Goal: Information Seeking & Learning: Understand process/instructions

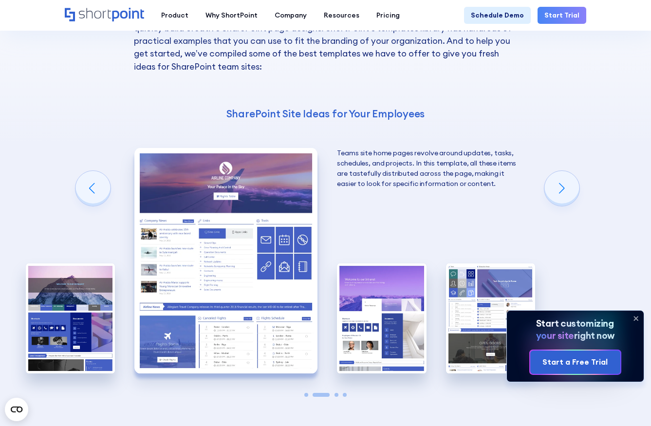
scroll to position [1588, 0]
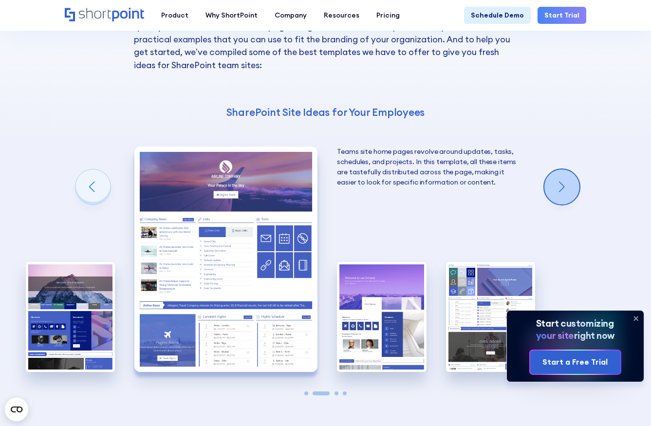
click at [559, 173] on div "Next slide" at bounding box center [561, 186] width 35 height 35
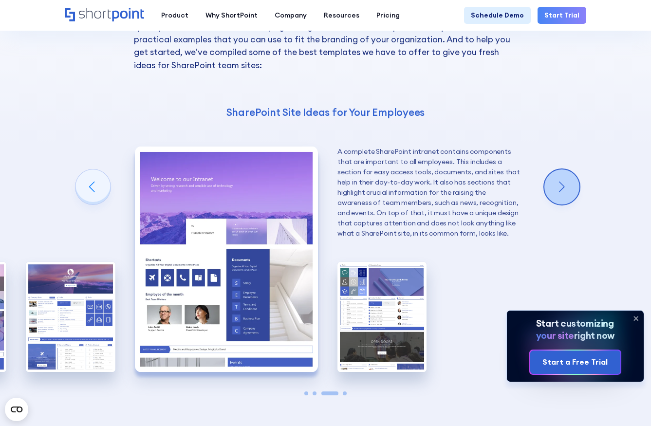
click at [559, 173] on div "Next slide" at bounding box center [561, 186] width 35 height 35
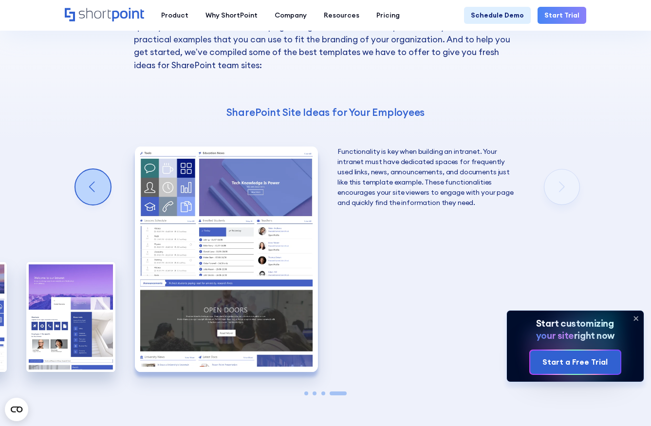
click at [98, 169] on div "Previous slide" at bounding box center [92, 186] width 35 height 35
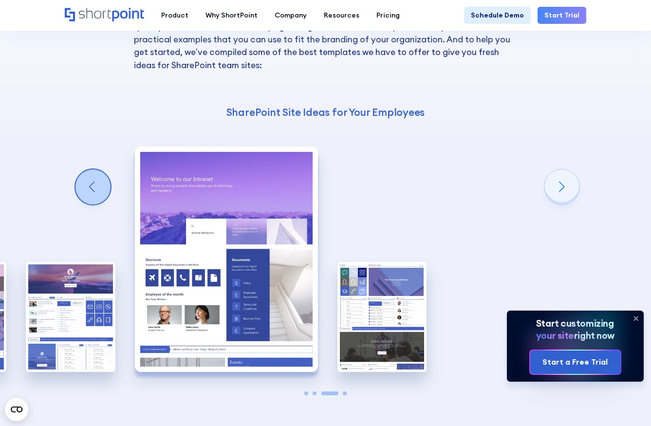
click at [98, 169] on div "Previous slide" at bounding box center [92, 186] width 35 height 35
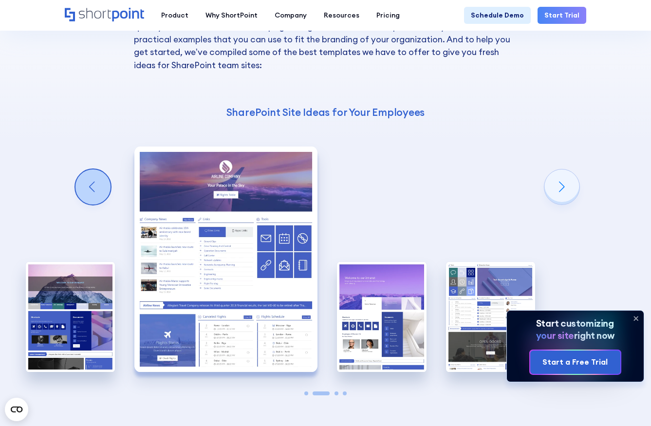
click at [98, 169] on div "Previous slide" at bounding box center [92, 186] width 35 height 35
click at [98, 165] on div "Ideas for SharePoint Team Sites With ShortPoint, you gain access to a library o…" at bounding box center [325, 193] width 651 height 582
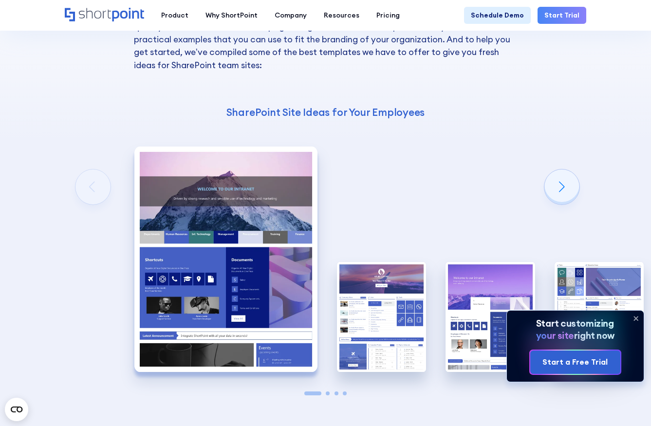
click at [98, 165] on div "Ideas for SharePoint Team Sites With ShortPoint, you gain access to a library o…" at bounding box center [325, 193] width 651 height 582
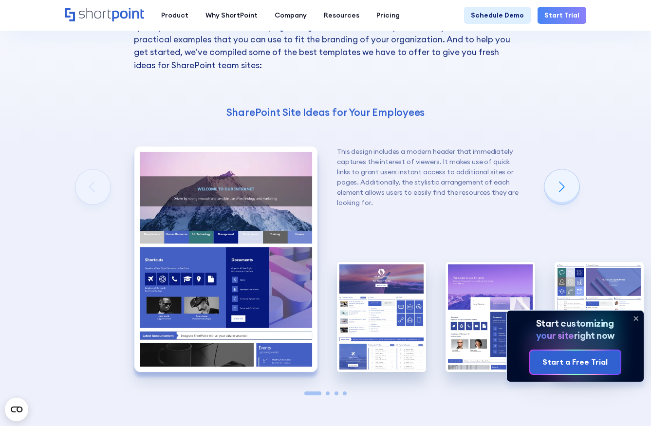
click at [98, 165] on div "Ideas for SharePoint Team Sites With ShortPoint, you gain access to a library o…" at bounding box center [325, 193] width 651 height 582
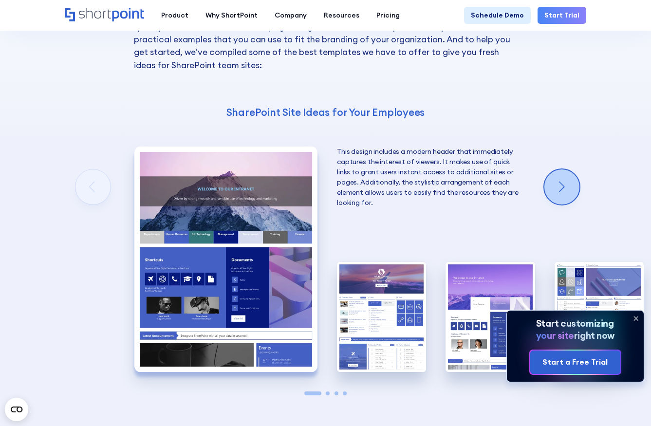
click at [569, 172] on div "Next slide" at bounding box center [561, 186] width 35 height 35
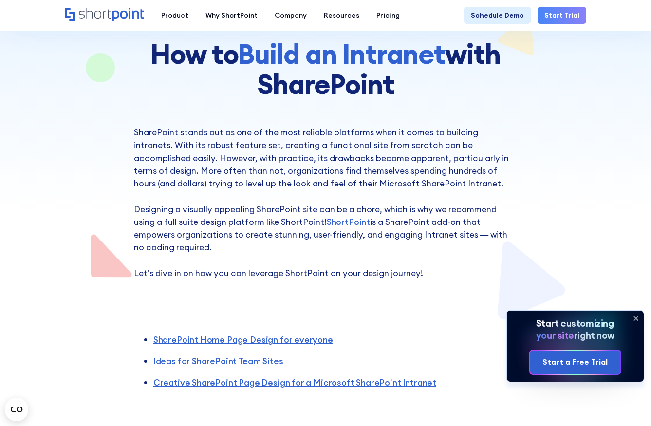
scroll to position [0, 0]
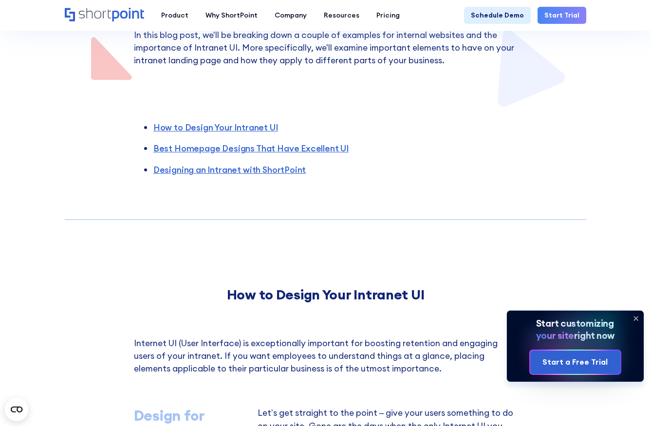
scroll to position [249, 0]
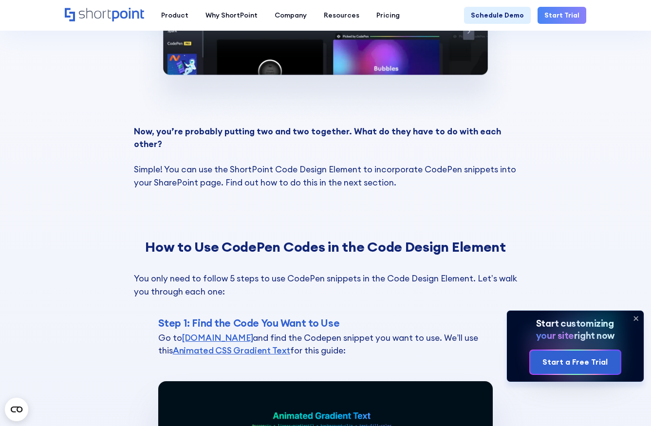
scroll to position [1392, 0]
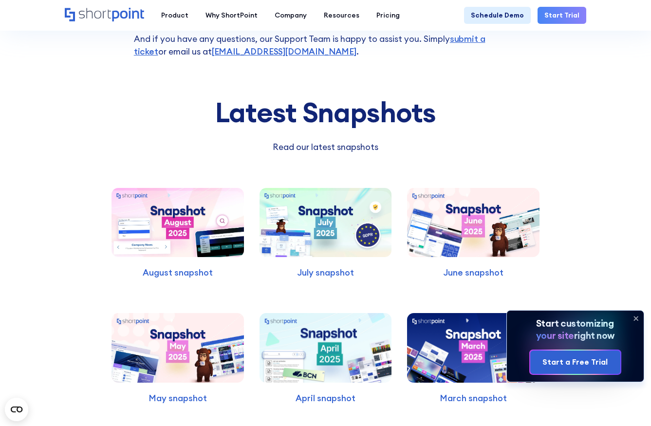
scroll to position [6202, 0]
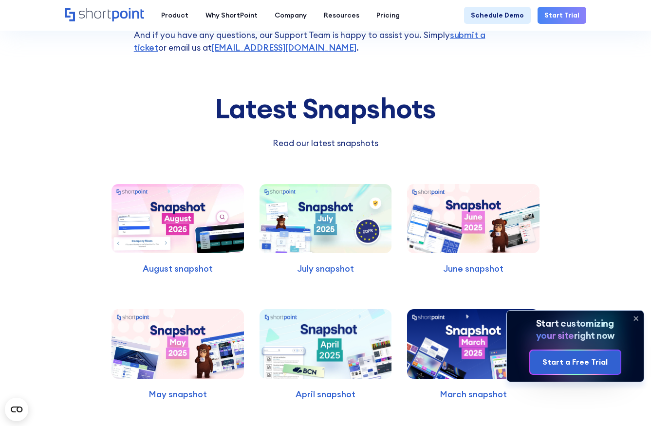
click at [634, 320] on icon at bounding box center [636, 318] width 4 height 4
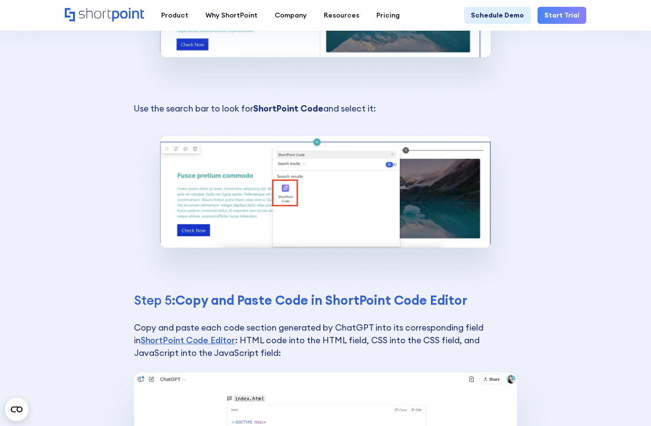
scroll to position [4298, 0]
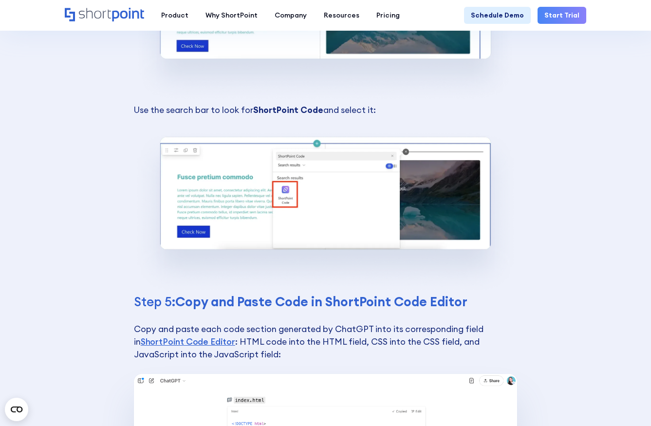
click at [455, 293] on strong "Copy and Paste Code in ShortPoint Code Editor" at bounding box center [321, 301] width 292 height 16
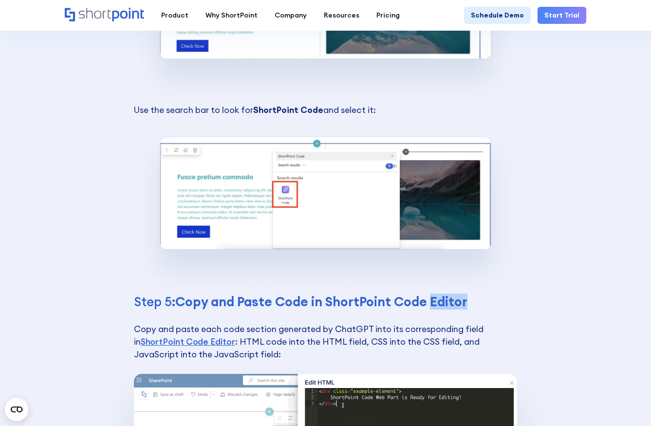
click at [455, 293] on strong "Copy and Paste Code in ShortPoint Code Editor" at bounding box center [321, 301] width 292 height 16
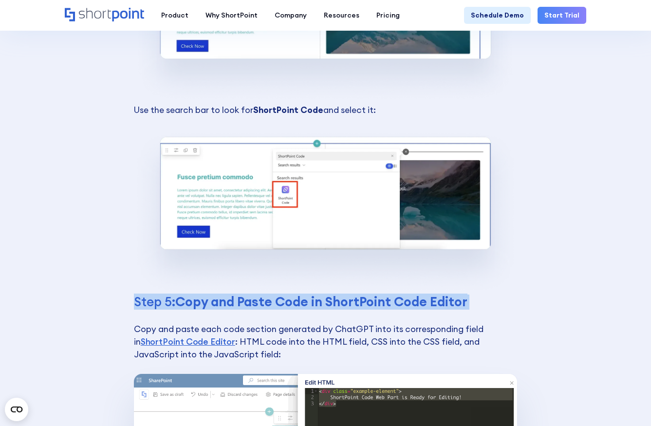
click at [455, 293] on strong "Copy and Paste Code in ShortPoint Code Editor" at bounding box center [321, 301] width 292 height 16
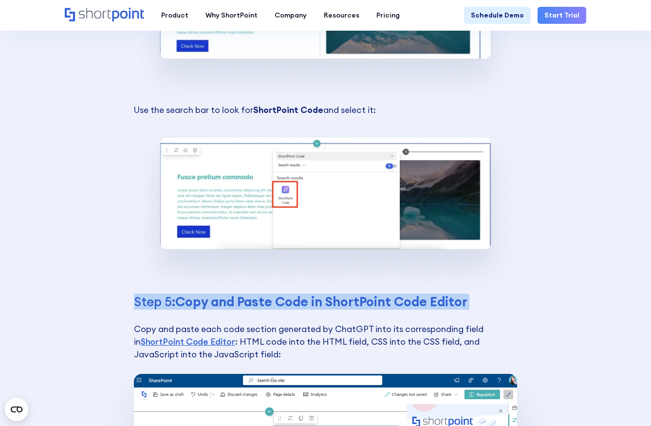
click at [455, 293] on strong "Copy and Paste Code in ShortPoint Code Editor" at bounding box center [321, 301] width 292 height 16
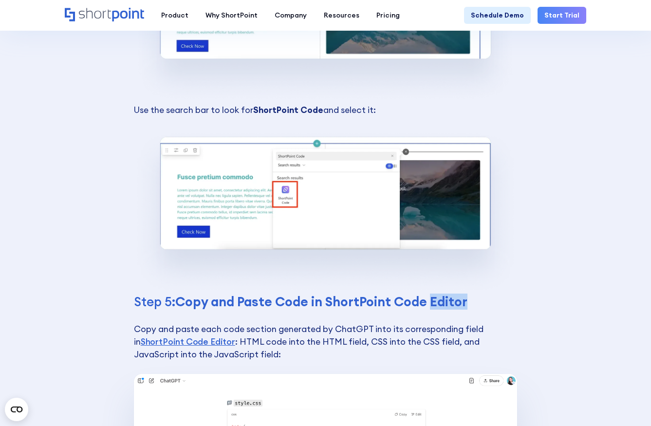
click at [455, 293] on strong "Copy and Paste Code in ShortPoint Code Editor" at bounding box center [321, 301] width 292 height 16
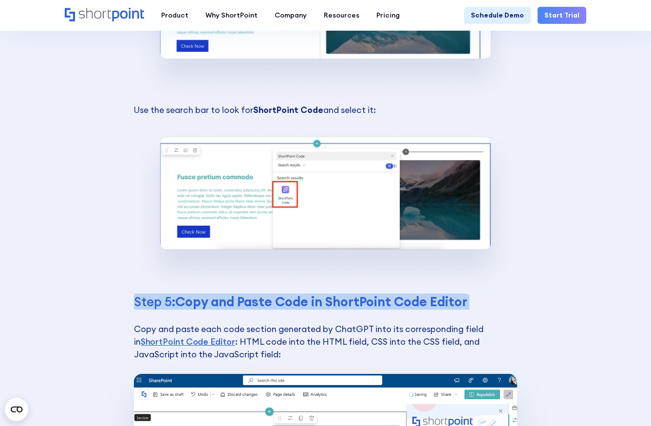
click at [455, 293] on strong "Copy and Paste Code in ShortPoint Code Editor" at bounding box center [321, 301] width 292 height 16
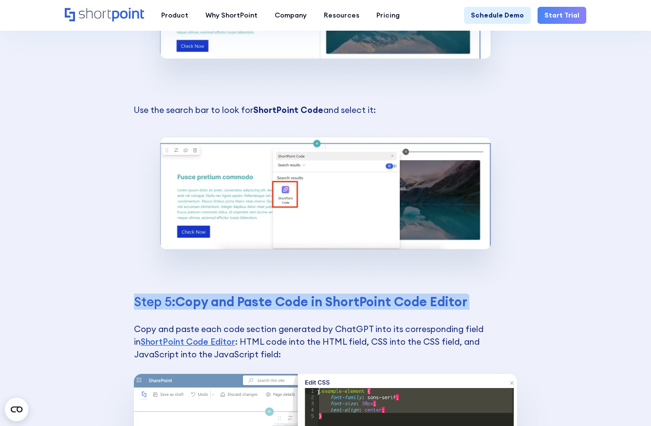
click at [455, 293] on strong "Copy and Paste Code in ShortPoint Code Editor" at bounding box center [321, 301] width 292 height 16
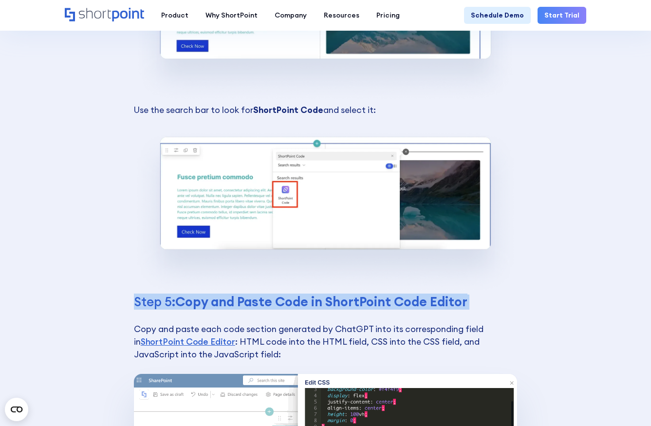
click at [455, 293] on strong "Copy and Paste Code in ShortPoint Code Editor" at bounding box center [321, 301] width 292 height 16
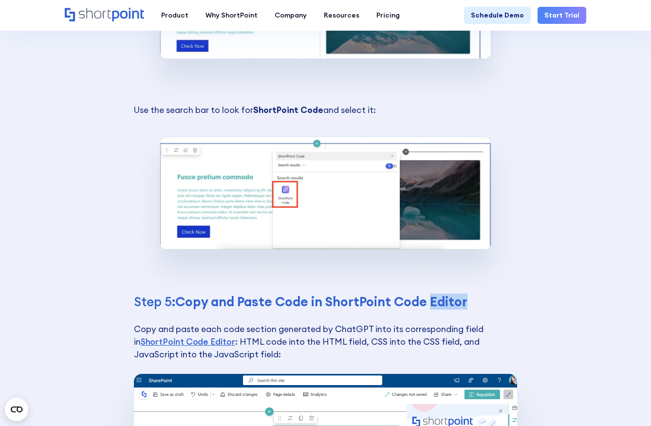
click at [455, 293] on strong "Copy and Paste Code in ShortPoint Code Editor" at bounding box center [321, 301] width 292 height 16
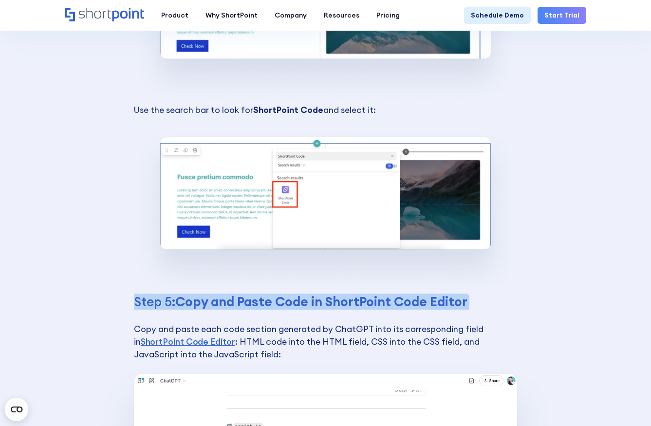
click at [455, 293] on strong "Copy and Paste Code in ShortPoint Code Editor" at bounding box center [321, 301] width 292 height 16
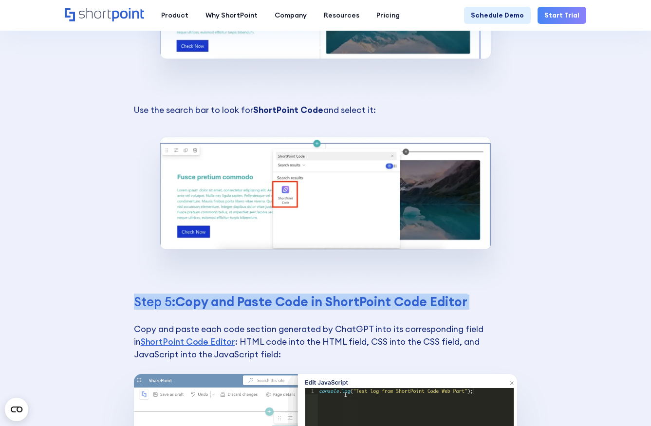
click at [458, 293] on strong "Copy and Paste Code in ShortPoint Code Editor" at bounding box center [321, 301] width 292 height 16
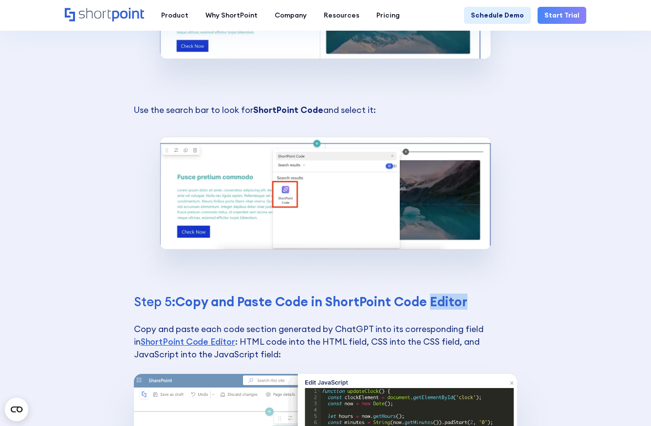
click at [458, 293] on strong "Copy and Paste Code in ShortPoint Code Editor" at bounding box center [321, 301] width 292 height 16
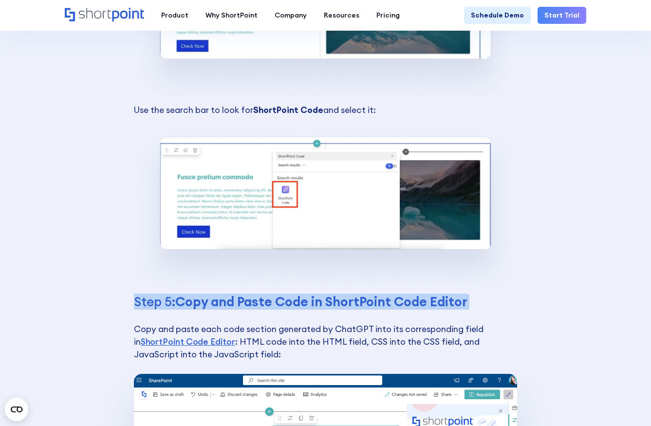
click at [458, 293] on strong "Copy and Paste Code in ShortPoint Code Editor" at bounding box center [321, 301] width 292 height 16
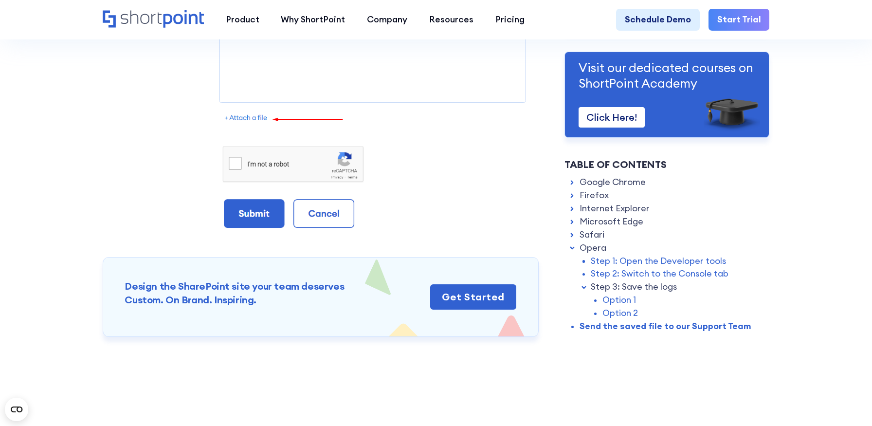
scroll to position [7518, 0]
